Goal: Information Seeking & Learning: Learn about a topic

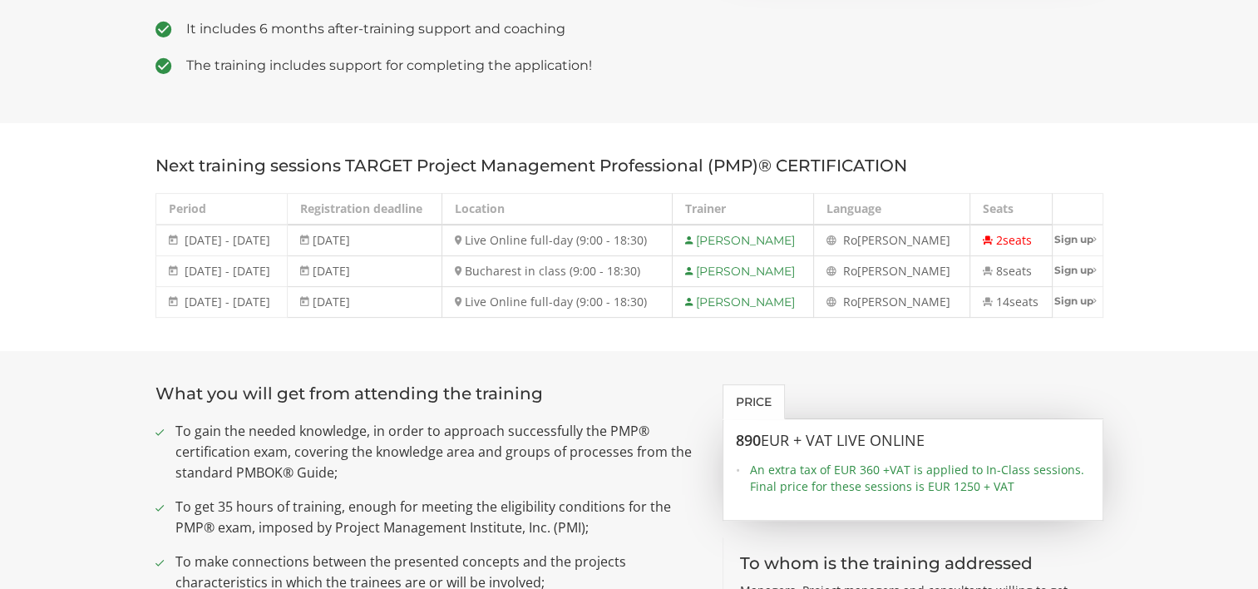
scroll to position [582, 0]
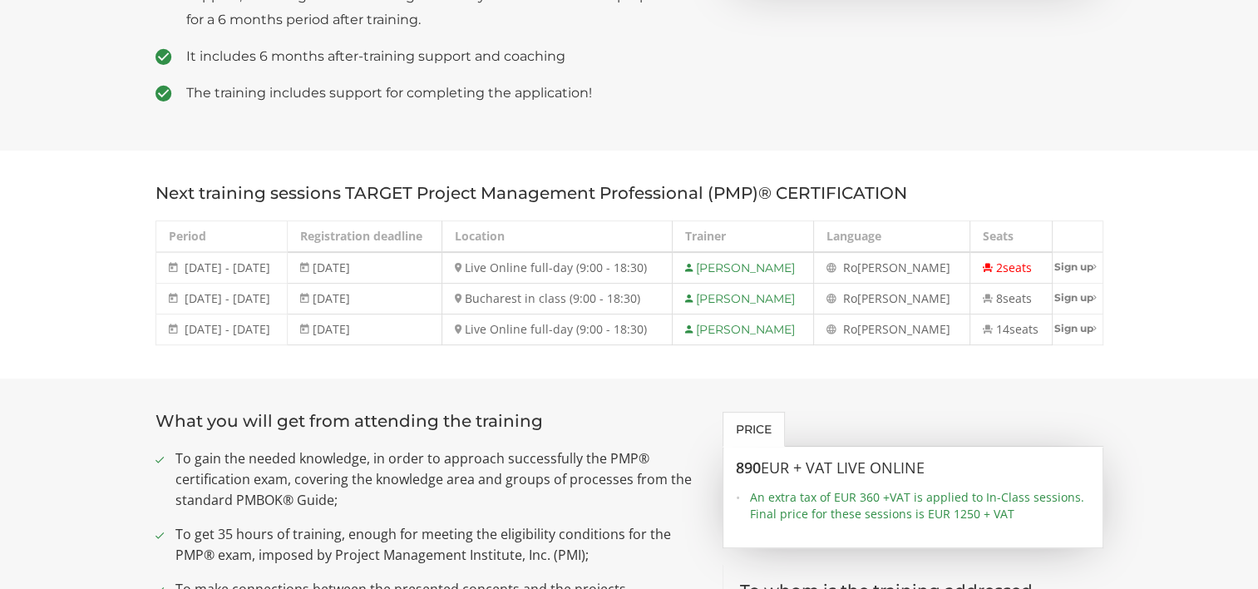
drag, startPoint x: 184, startPoint y: 265, endPoint x: 318, endPoint y: 274, distance: 134.9
click at [288, 274] on td "22 - 26 September 2025 22 - 26 Sep 2025" at bounding box center [221, 268] width 132 height 32
drag, startPoint x: 311, startPoint y: 303, endPoint x: 184, endPoint y: 306, distance: 127.2
click at [184, 306] on td "3 - 7 November 2025 3 - 7 Nov 2025" at bounding box center [221, 298] width 132 height 31
copy span "3 - 7 November 2025"
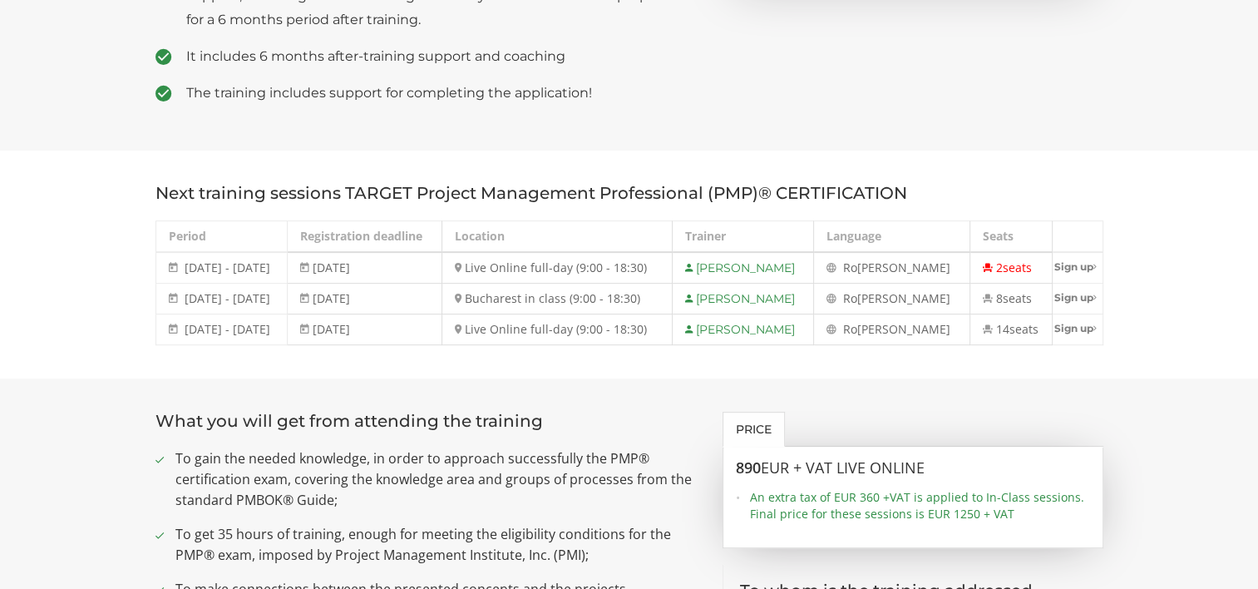
drag, startPoint x: 299, startPoint y: 333, endPoint x: 186, endPoint y: 333, distance: 113.1
click at [186, 333] on td "8 - 12 December 2025 8 - 12 Dec 2025" at bounding box center [221, 329] width 132 height 31
copy span "8 - 12 December 2025"
